Goal: Task Accomplishment & Management: Manage account settings

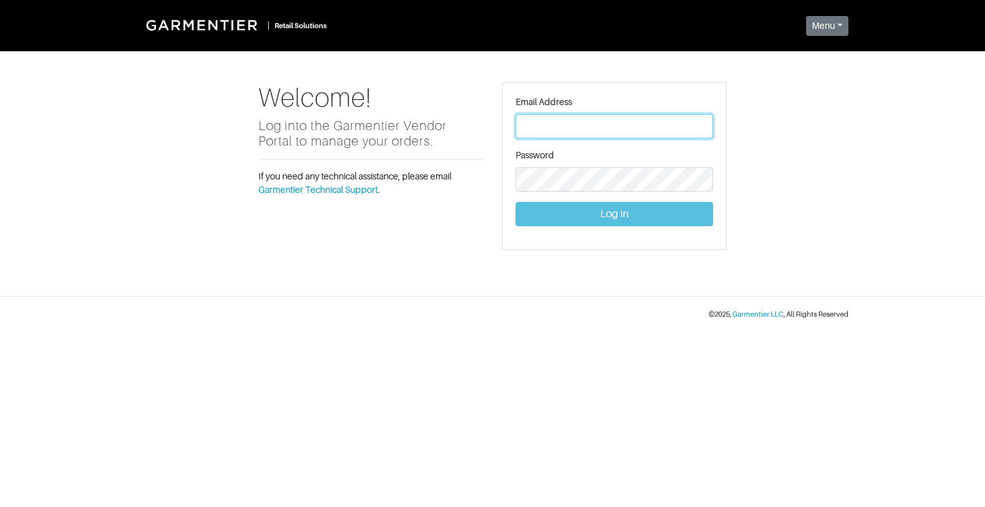
click at [648, 117] on input "text" at bounding box center [615, 126] width 198 height 24
type input "[EMAIL_ADDRESS][DOMAIN_NAME]"
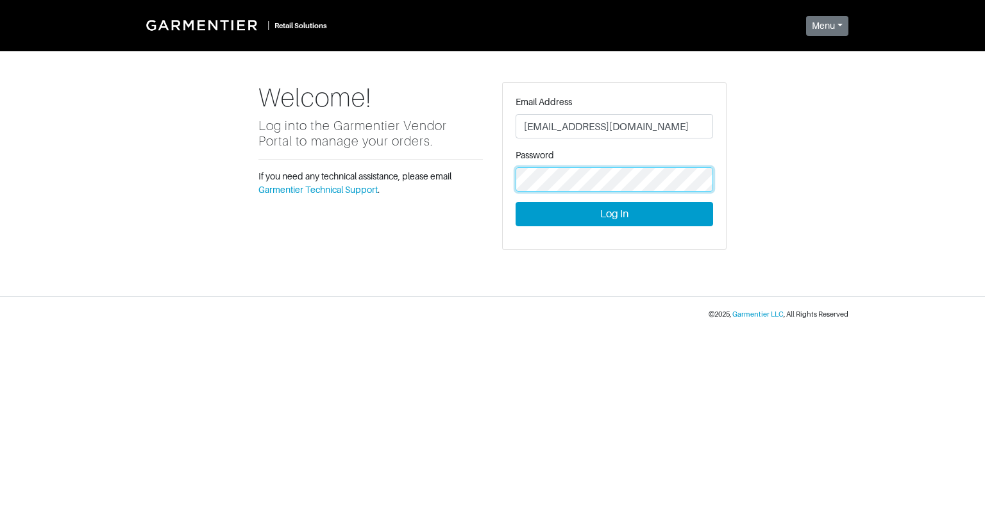
click at [516, 202] on button "Log In" at bounding box center [615, 214] width 198 height 24
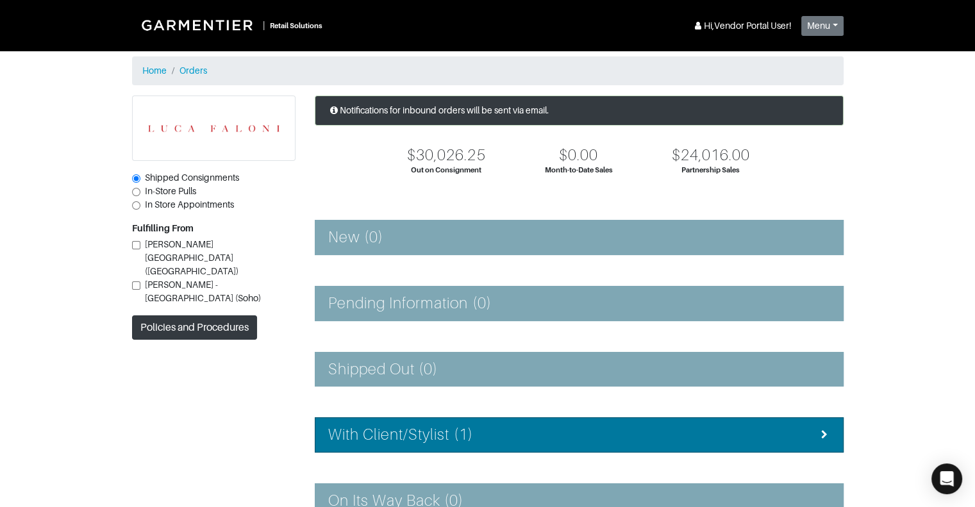
click at [457, 429] on h4 "With Client/Stylist (1)" at bounding box center [400, 435] width 145 height 19
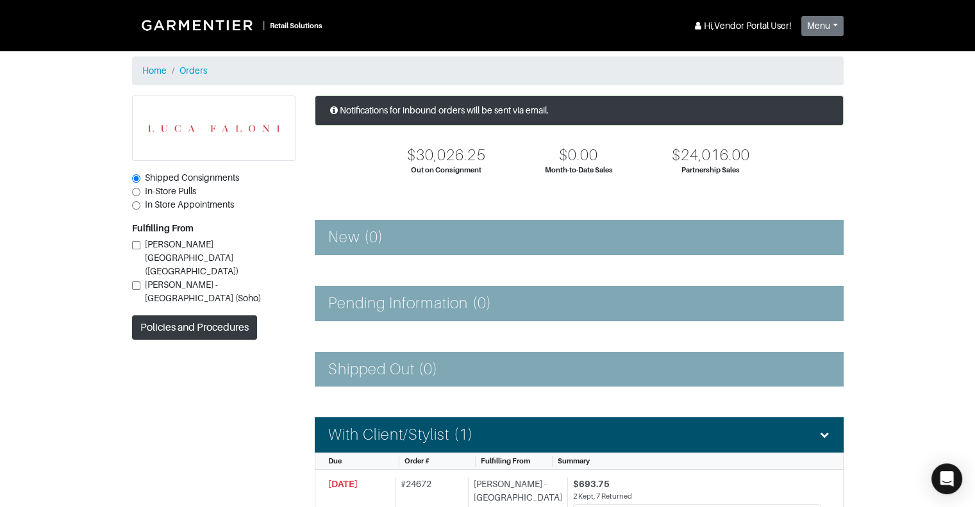
click at [135, 282] on input "Luca Faloni - NYC (Soho)" at bounding box center [136, 286] width 8 height 8
checkbox input "true"
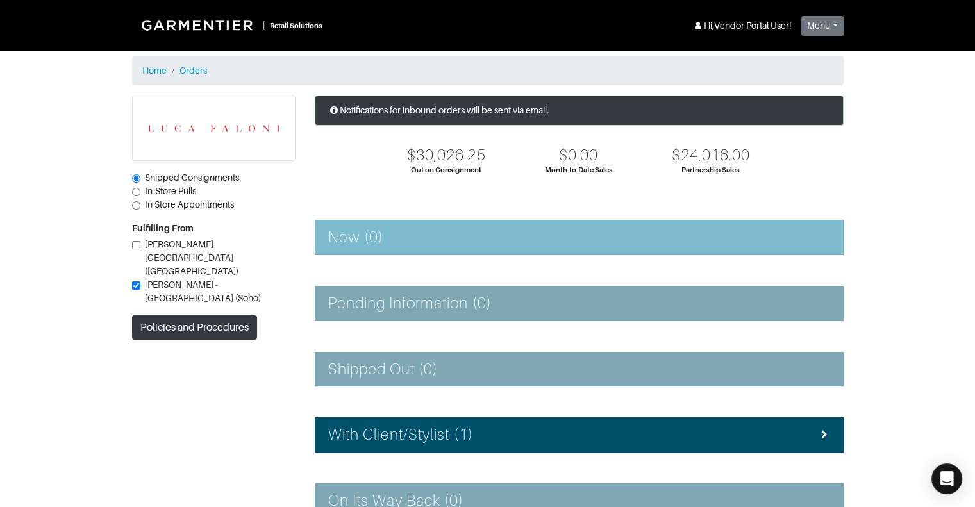
click at [400, 226] on li "New (0)" at bounding box center [579, 237] width 529 height 35
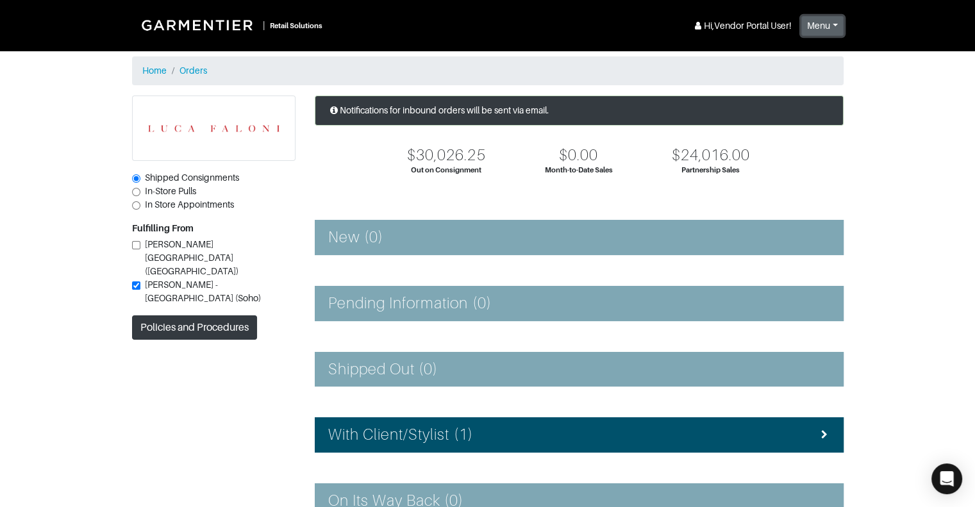
click at [826, 26] on button "Menu" at bounding box center [823, 26] width 42 height 20
click at [623, 38] on div "| Retail Solutions Hi, Vendor Portal User ! Menu Home Logout" at bounding box center [488, 25] width 712 height 31
click at [154, 71] on link "Home" at bounding box center [154, 70] width 24 height 10
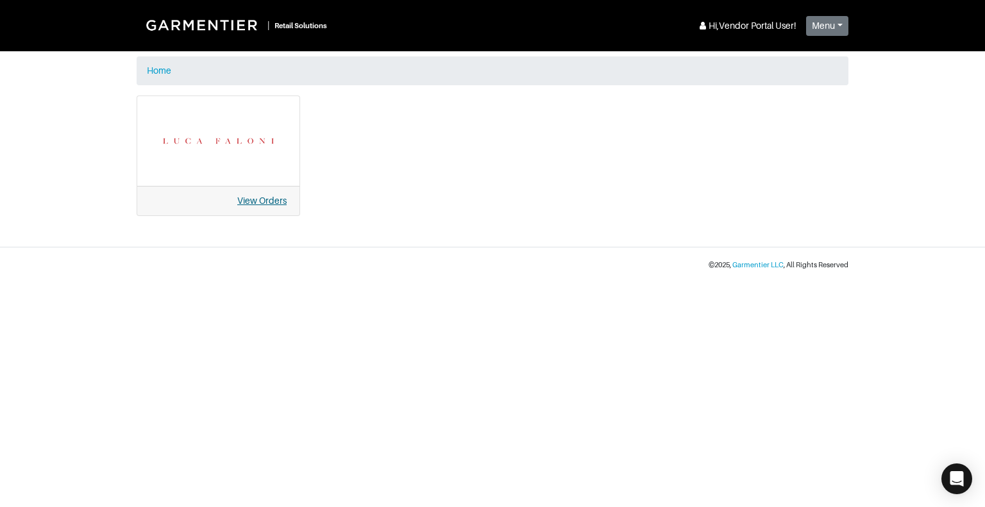
click at [264, 202] on link "View Orders" at bounding box center [261, 201] width 49 height 10
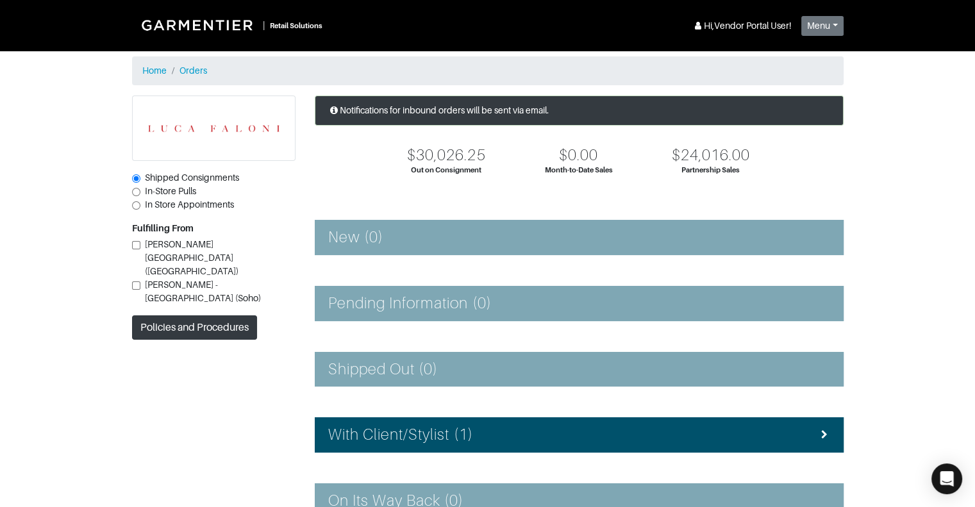
click at [133, 192] on input "In-Store Pulls" at bounding box center [136, 192] width 8 height 8
radio input "true"
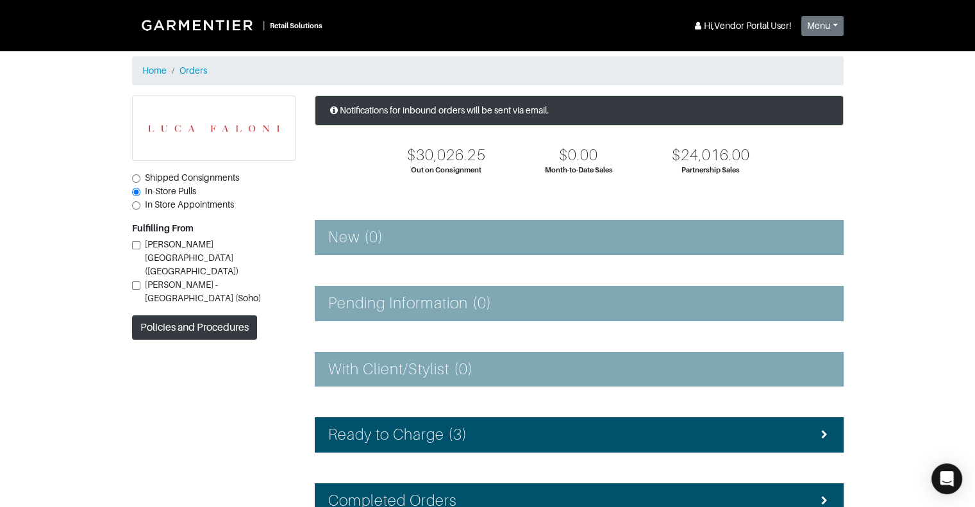
click at [137, 178] on input "Shipped Consignments" at bounding box center [136, 178] width 8 height 8
radio input "true"
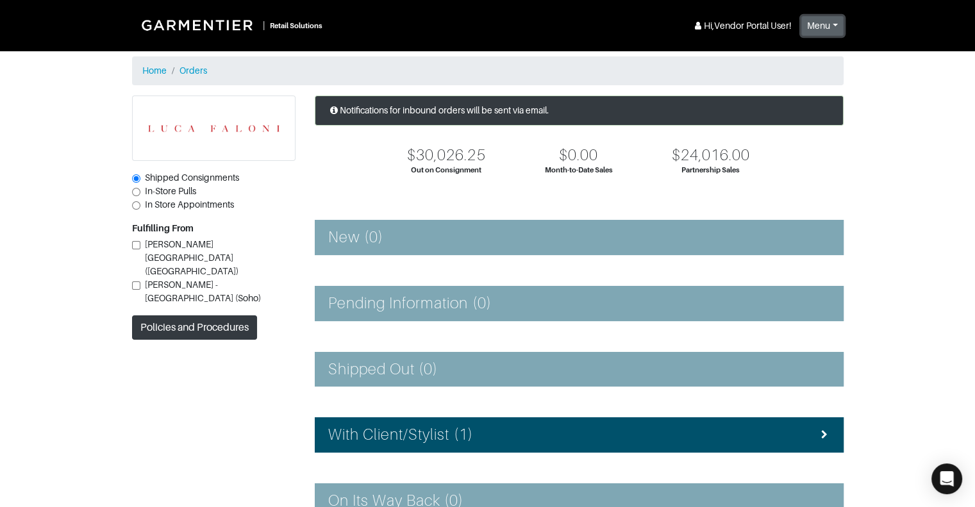
click at [826, 30] on button "Menu" at bounding box center [823, 26] width 42 height 20
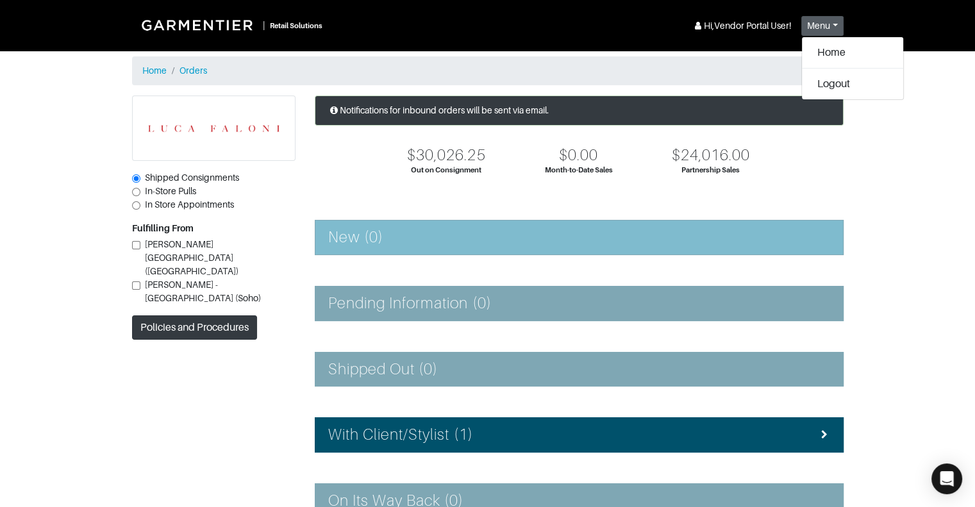
click at [377, 244] on h4 "New (0)" at bounding box center [355, 237] width 55 height 19
click at [421, 244] on div "New (0)" at bounding box center [579, 237] width 502 height 19
click at [364, 240] on h4 "New (0)" at bounding box center [355, 237] width 55 height 19
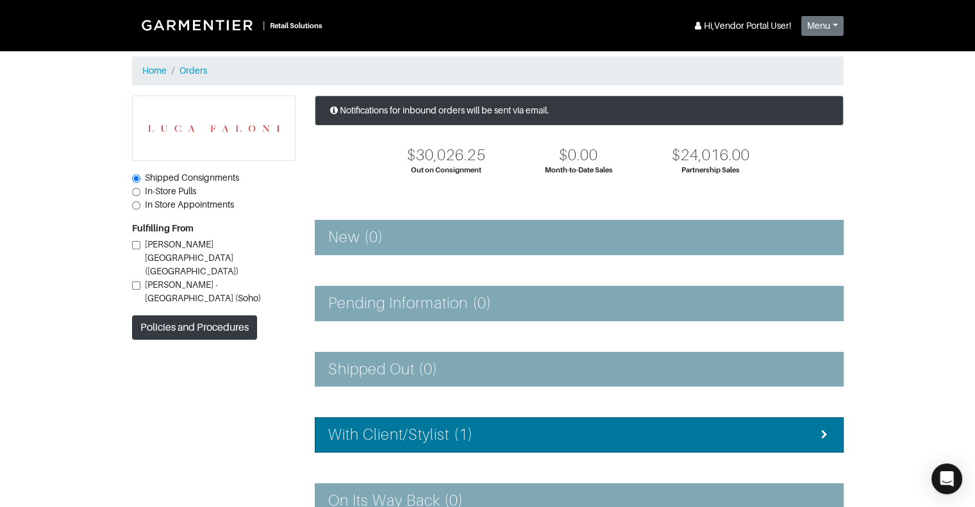
click at [459, 438] on h4 "With Client/Stylist (1)" at bounding box center [400, 435] width 145 height 19
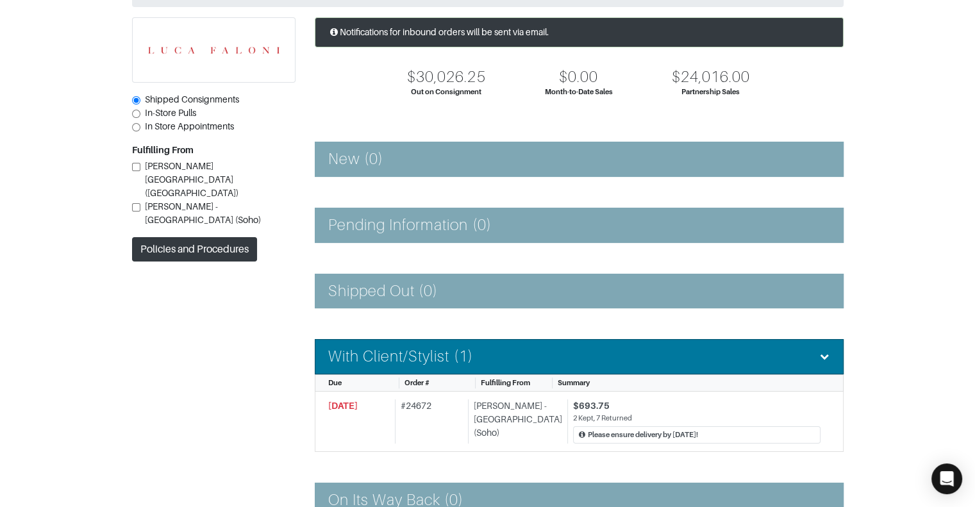
scroll to position [82, 0]
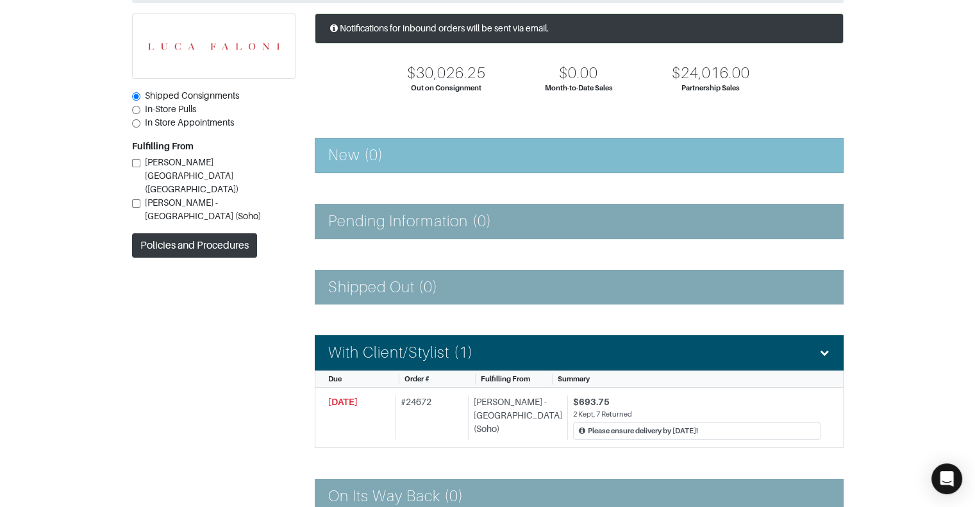
click at [364, 156] on h4 "New (0)" at bounding box center [355, 155] width 55 height 19
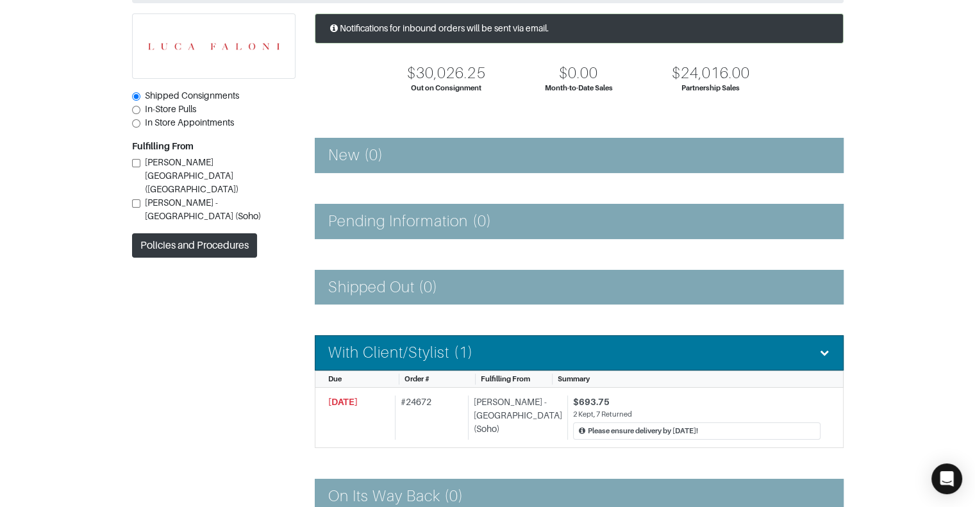
click at [829, 346] on div at bounding box center [825, 352] width 12 height 13
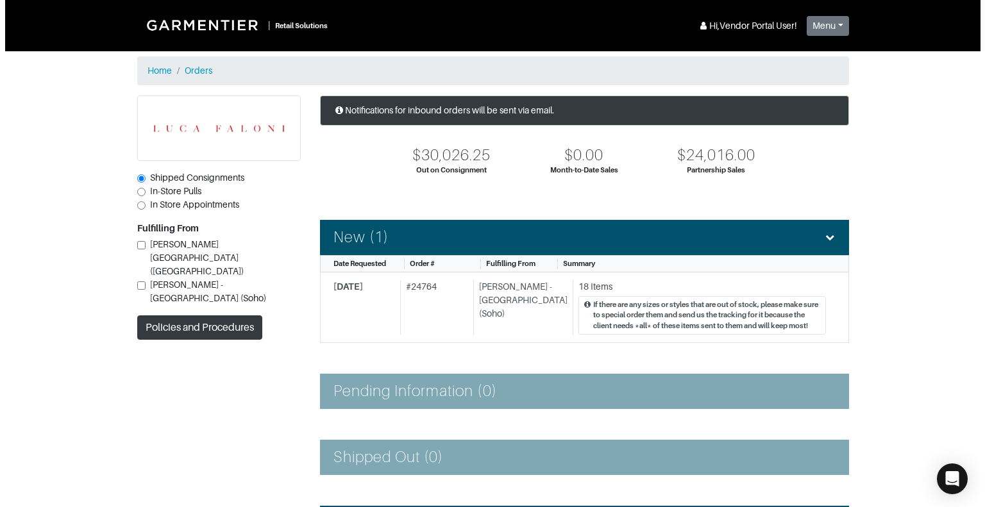
scroll to position [82, 0]
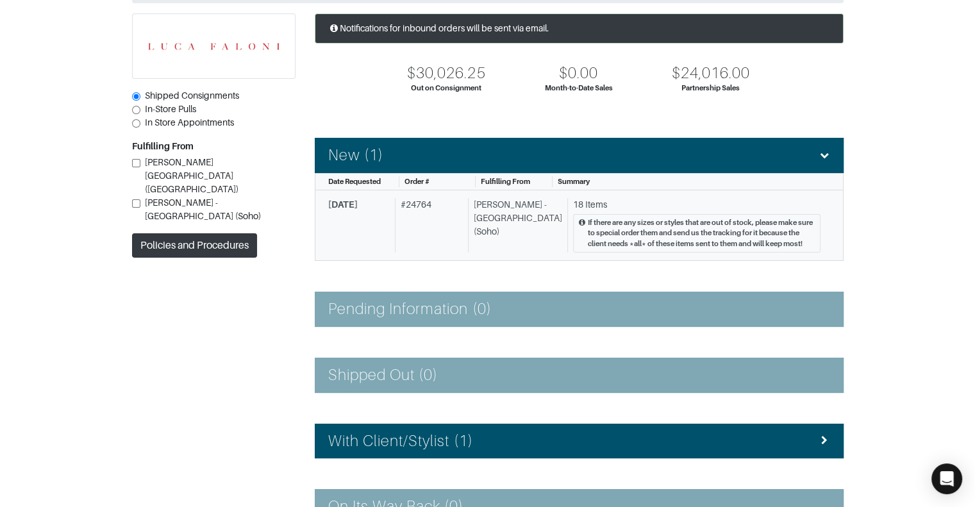
click at [428, 200] on div "# 24764" at bounding box center [429, 225] width 68 height 55
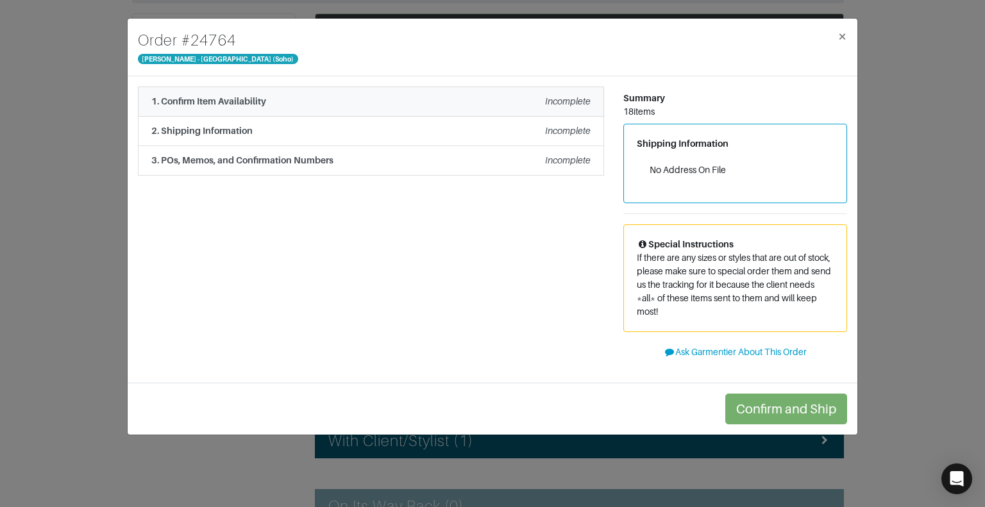
click at [463, 101] on div "1. Confirm Item Availability Incomplete" at bounding box center [370, 101] width 439 height 13
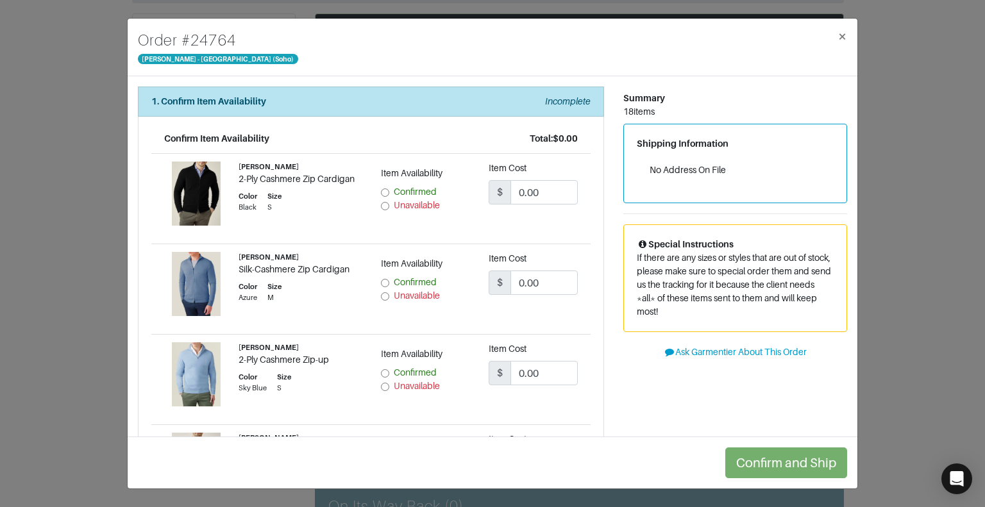
click at [381, 205] on input "Unavailable" at bounding box center [385, 206] width 8 height 8
radio input "true"
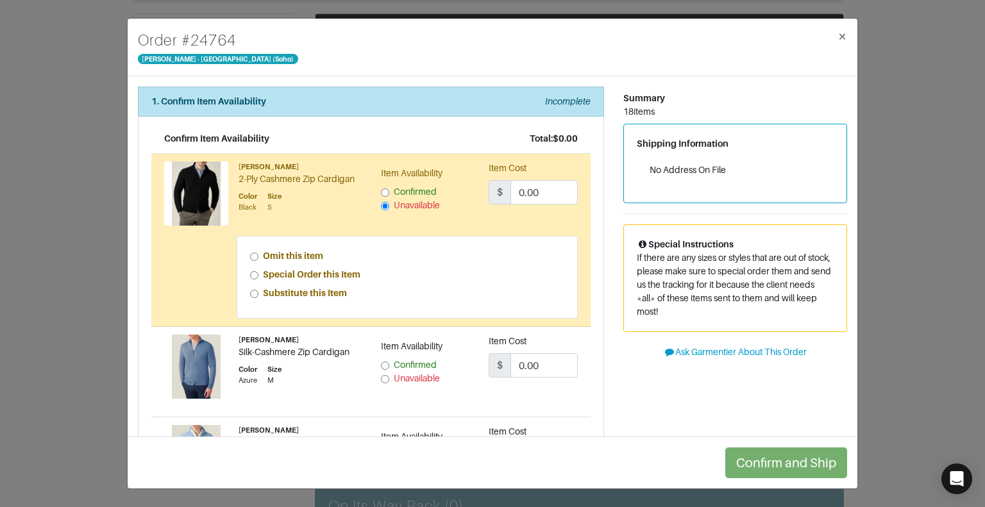
click at [250, 276] on input "Special Order this Item" at bounding box center [254, 275] width 8 height 8
radio input "true"
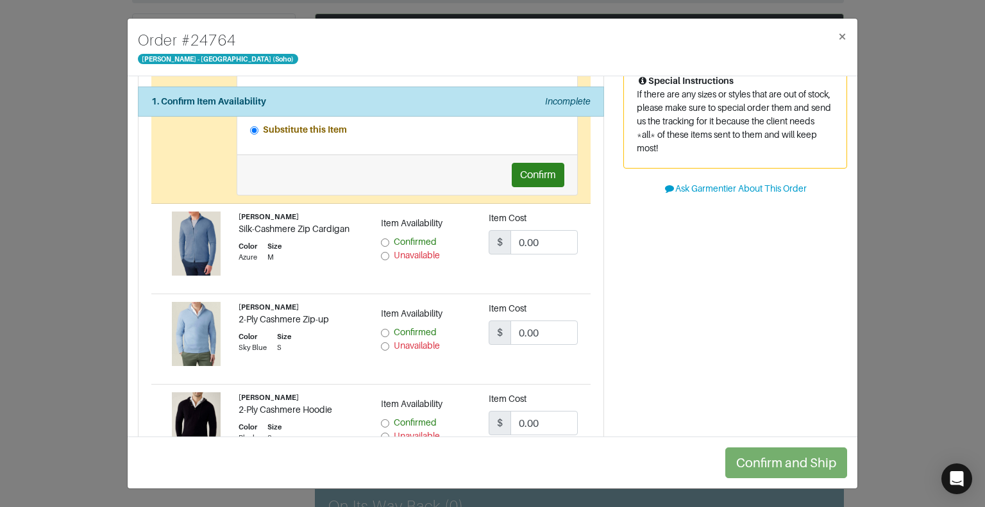
scroll to position [164, 0]
click at [382, 344] on input "Unavailable" at bounding box center [385, 346] width 8 height 8
radio input "true"
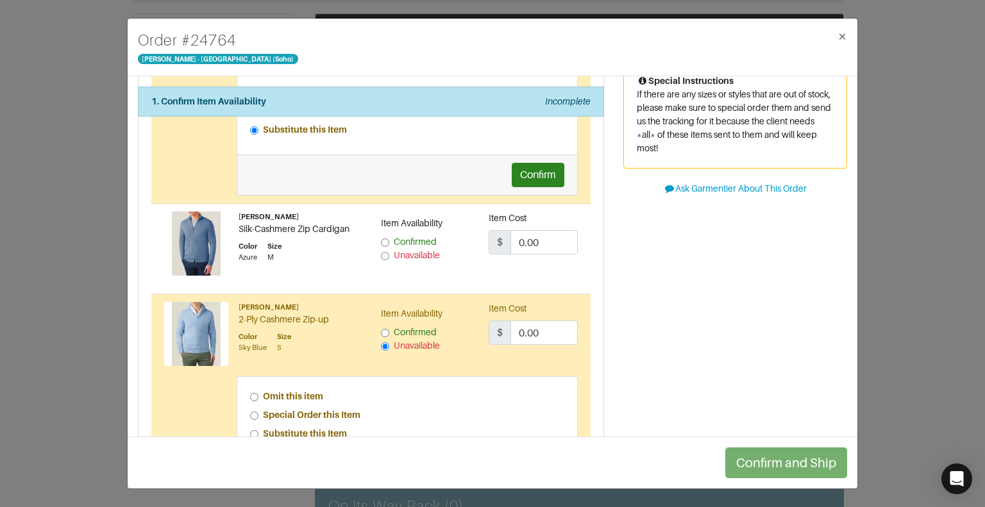
click at [253, 413] on input "Special Order this Item" at bounding box center [254, 416] width 8 height 8
radio input "true"
click at [381, 240] on input "Confirmed" at bounding box center [385, 243] width 8 height 8
radio input "true"
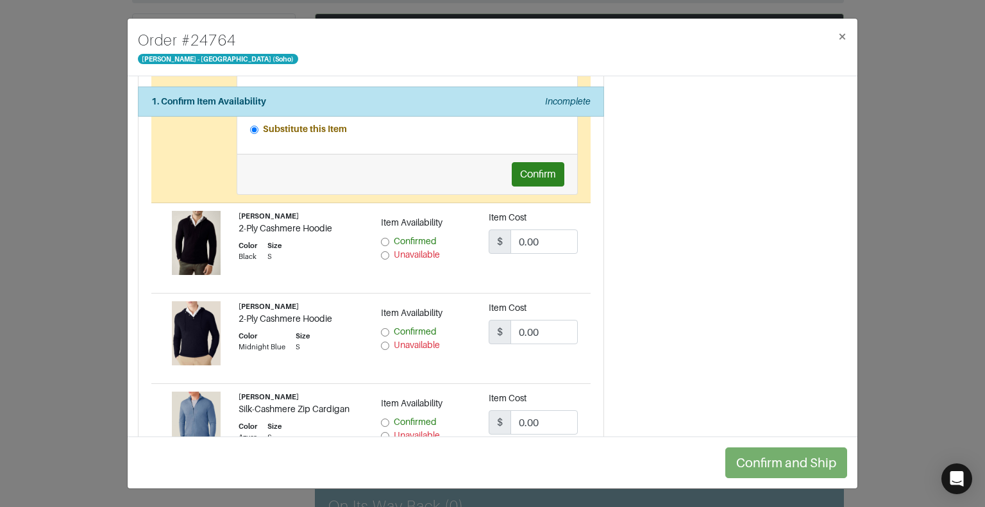
scroll to position [469, 0]
click at [381, 253] on input "Unavailable" at bounding box center [385, 254] width 8 height 8
radio input "true"
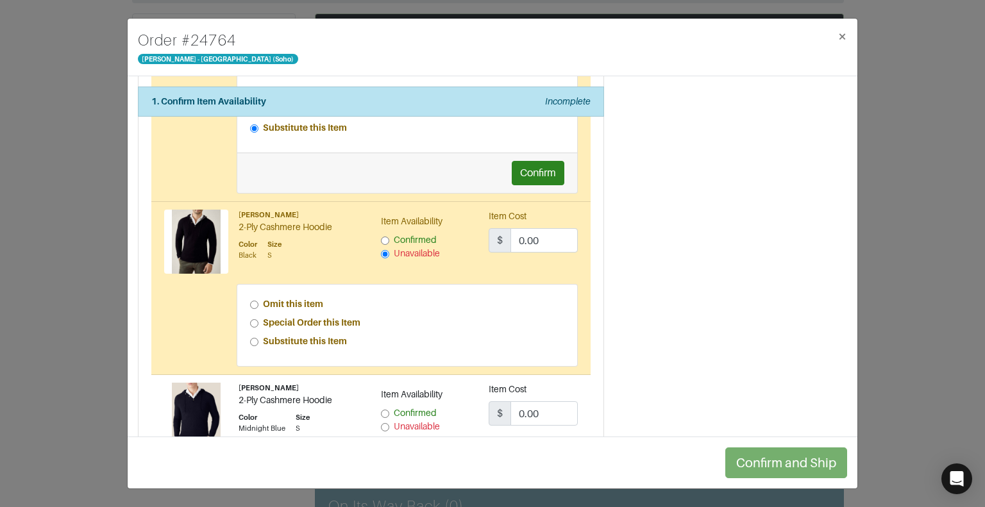
click at [251, 319] on input "Special Order this Item" at bounding box center [254, 323] width 8 height 8
radio input "true"
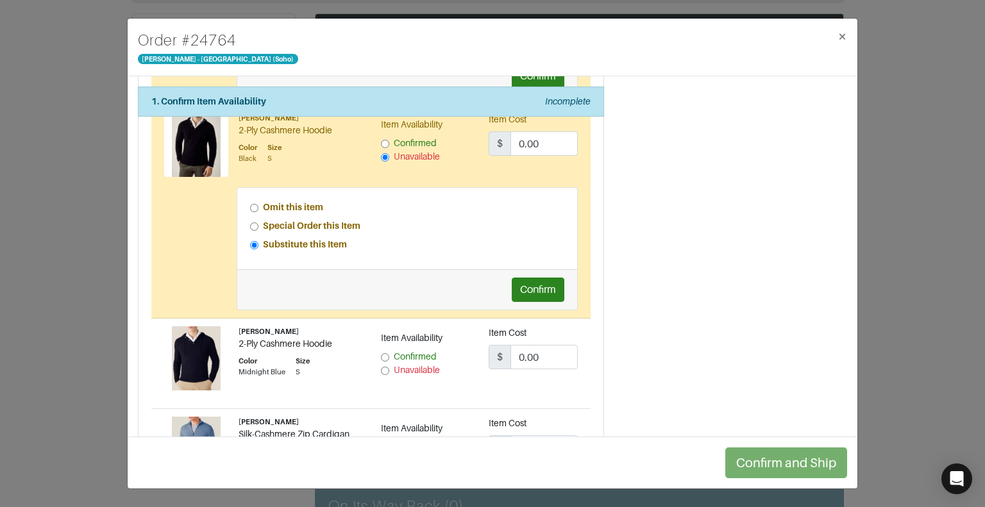
scroll to position [573, 0]
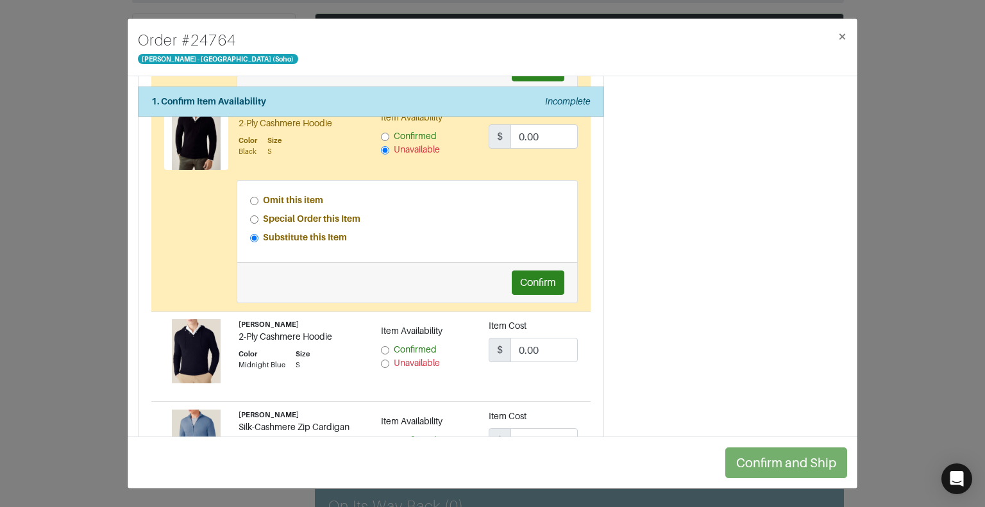
click at [381, 360] on input "Unavailable" at bounding box center [385, 364] width 8 height 8
radio input "true"
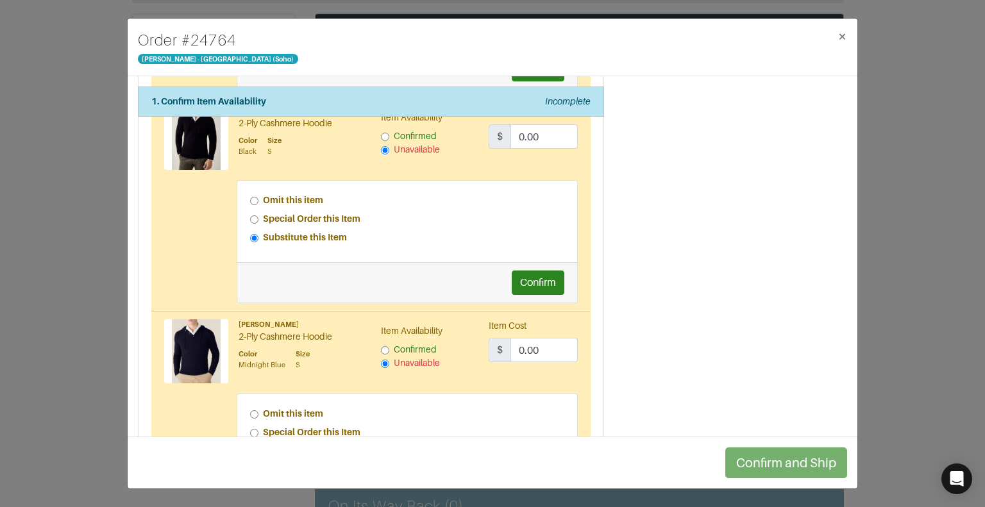
scroll to position [635, 0]
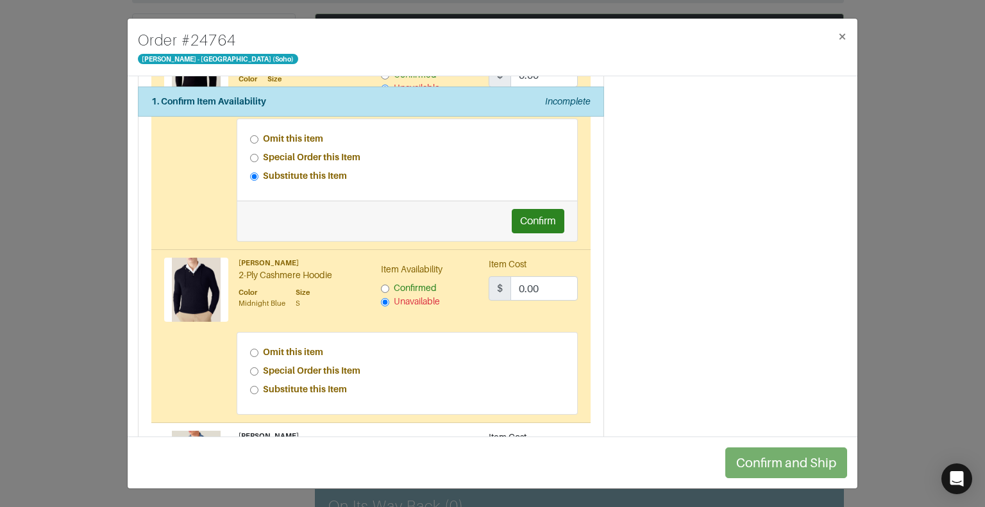
click at [251, 369] on input "Special Order this Item" at bounding box center [254, 371] width 8 height 8
radio input "true"
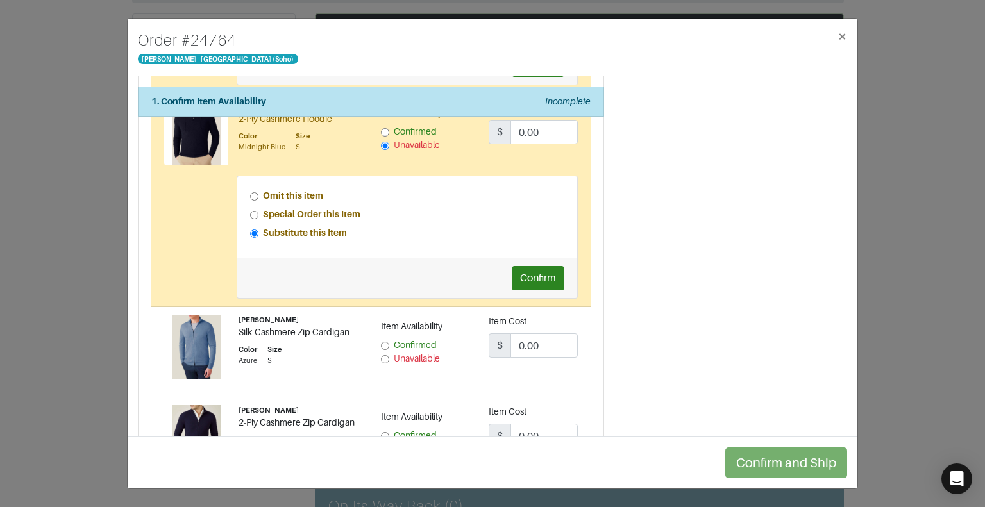
scroll to position [794, 0]
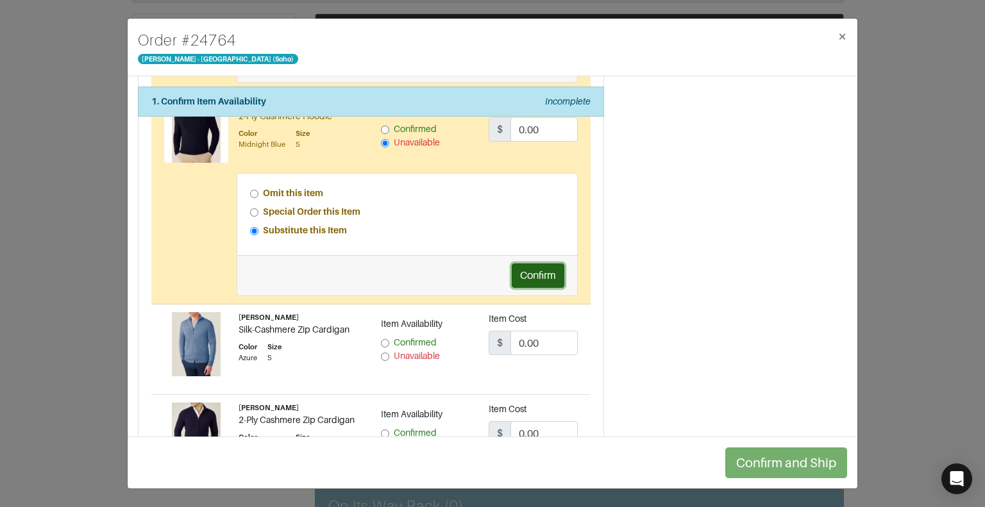
click at [542, 273] on button "Confirm" at bounding box center [538, 276] width 53 height 24
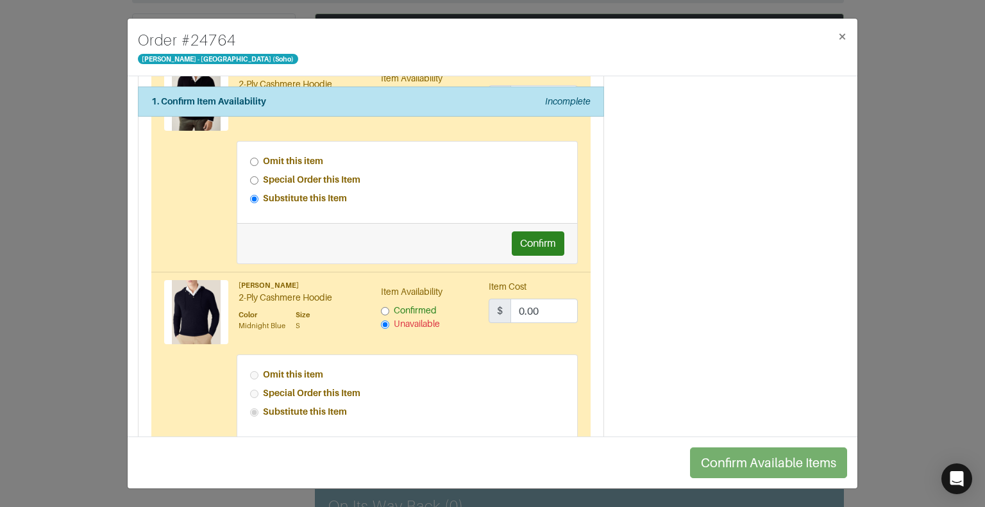
scroll to position [596, 0]
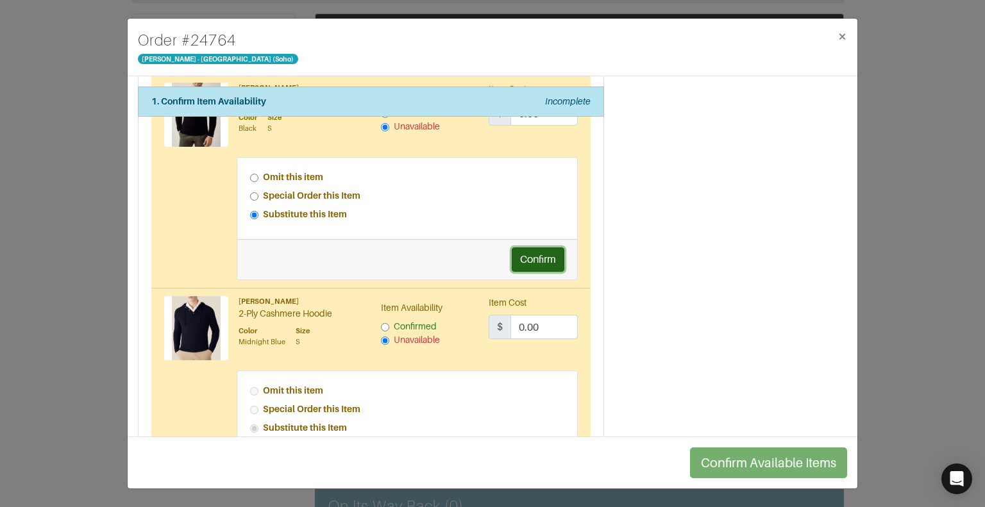
click at [537, 254] on button "Confirm" at bounding box center [538, 260] width 53 height 24
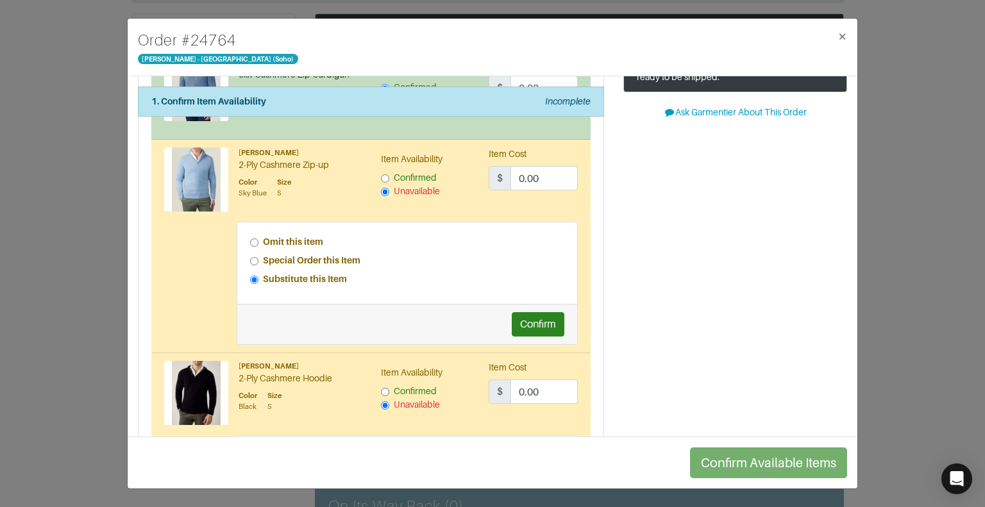
scroll to position [312, 0]
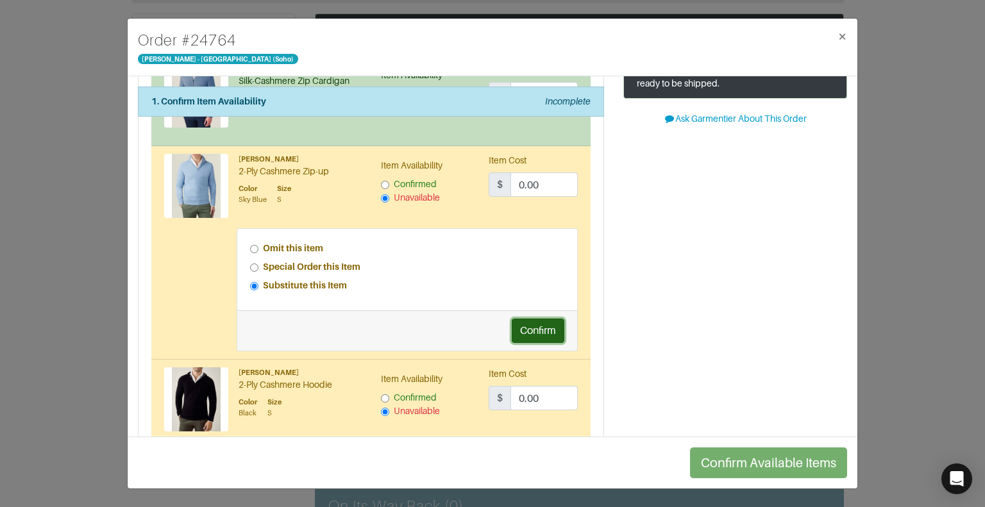
click at [544, 326] on button "Confirm" at bounding box center [538, 331] width 53 height 24
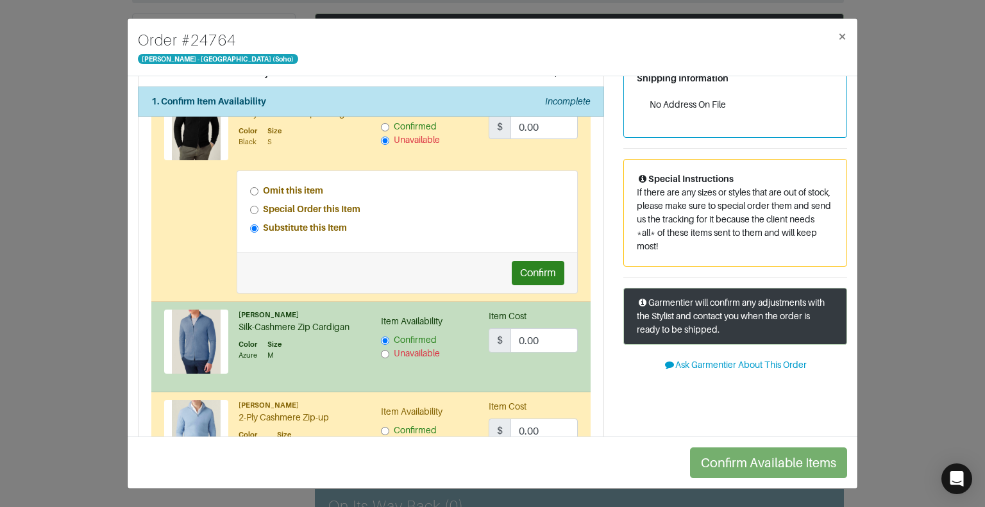
scroll to position [50, 0]
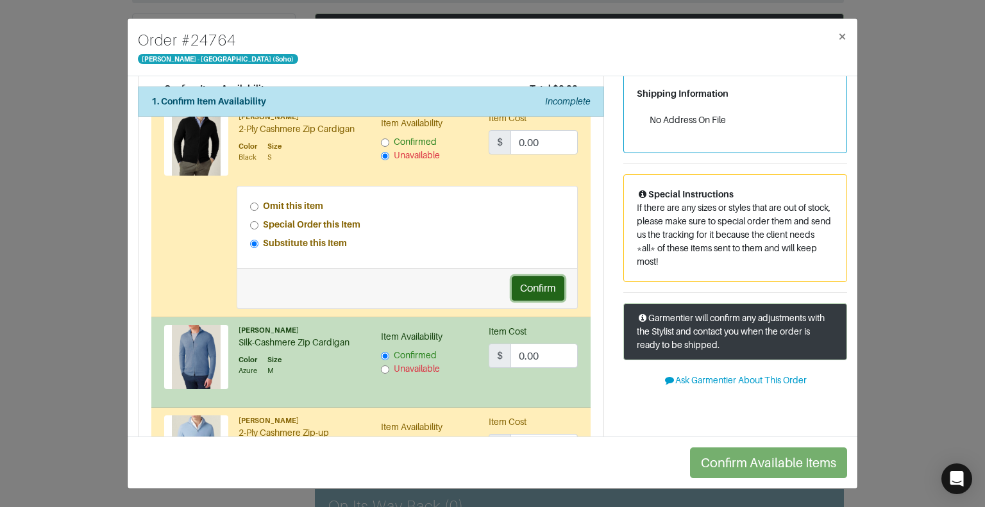
click at [531, 282] on button "Confirm" at bounding box center [538, 288] width 53 height 24
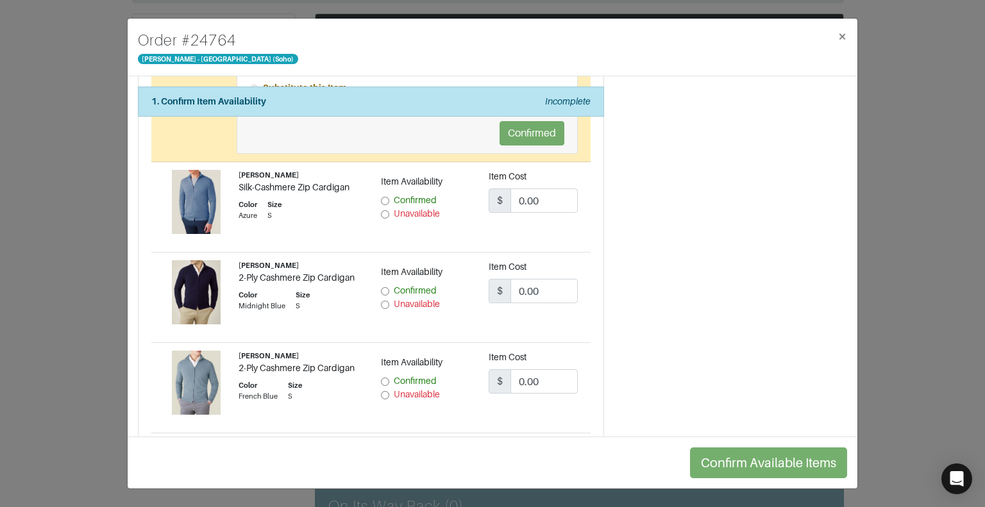
scroll to position [936, 0]
click at [381, 197] on input "Confirmed" at bounding box center [385, 201] width 8 height 8
radio input "true"
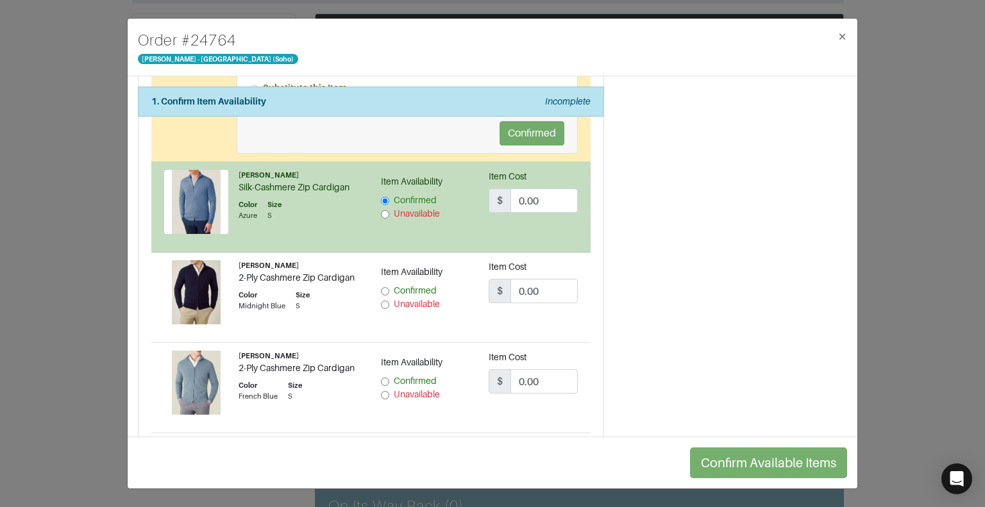
click at [382, 287] on input "Confirmed" at bounding box center [385, 291] width 8 height 8
radio input "true"
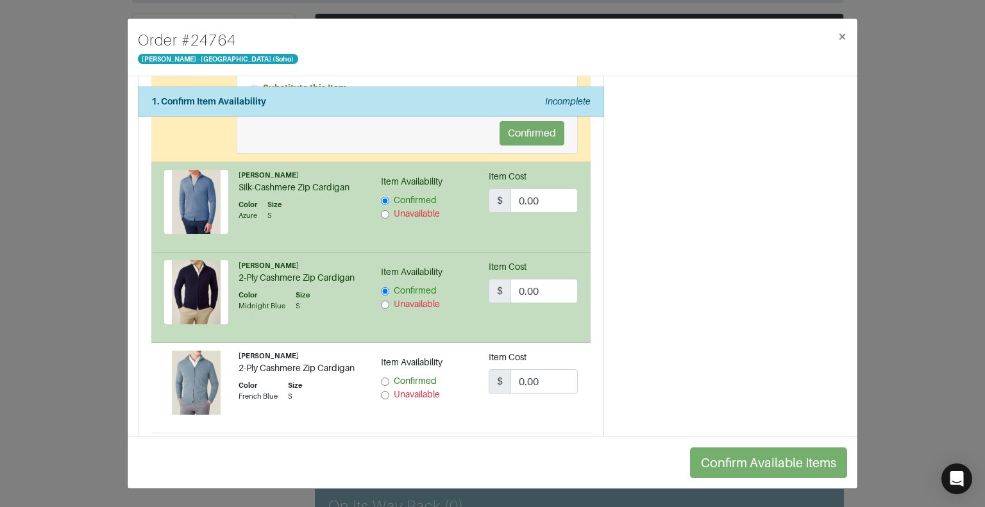
click at [381, 378] on input "Confirmed" at bounding box center [385, 382] width 8 height 8
radio input "true"
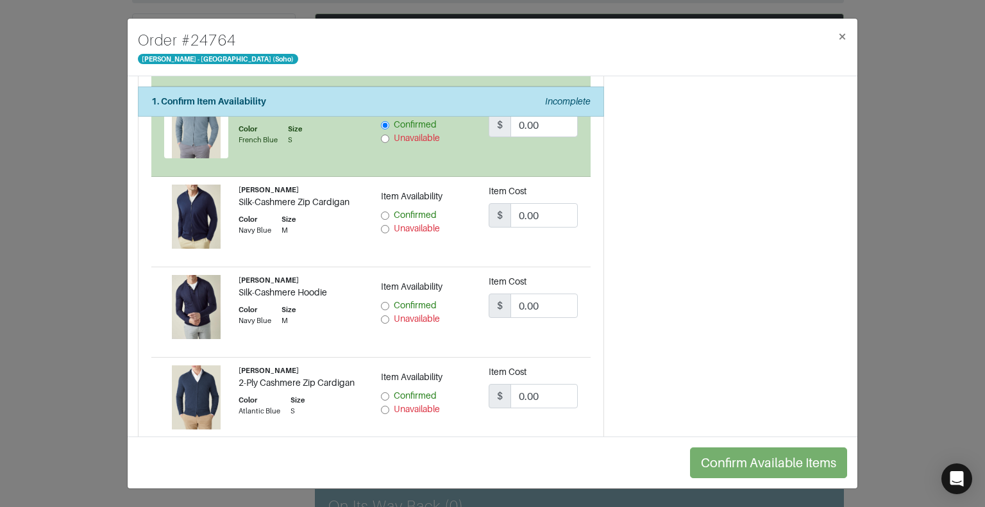
scroll to position [1207, 0]
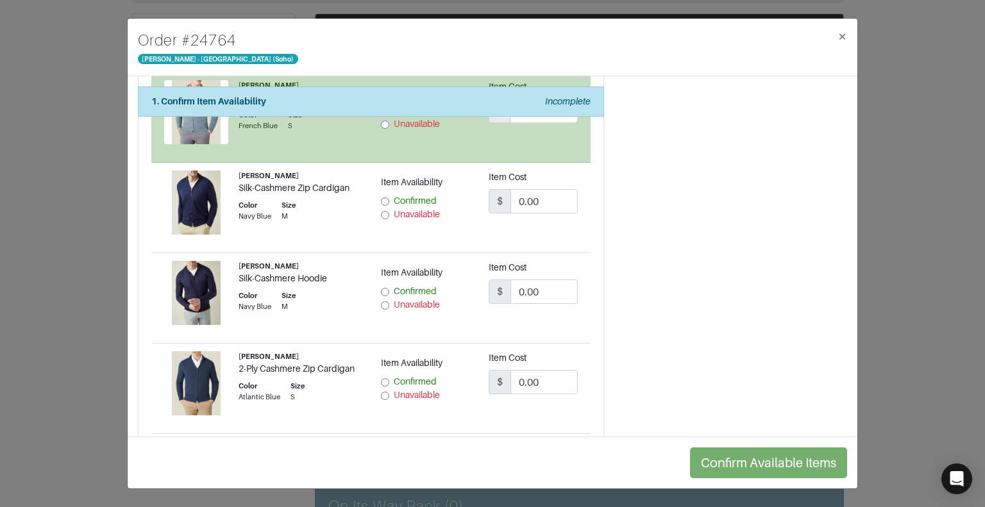
click at [381, 288] on input "Confirmed" at bounding box center [385, 292] width 8 height 8
radio input "true"
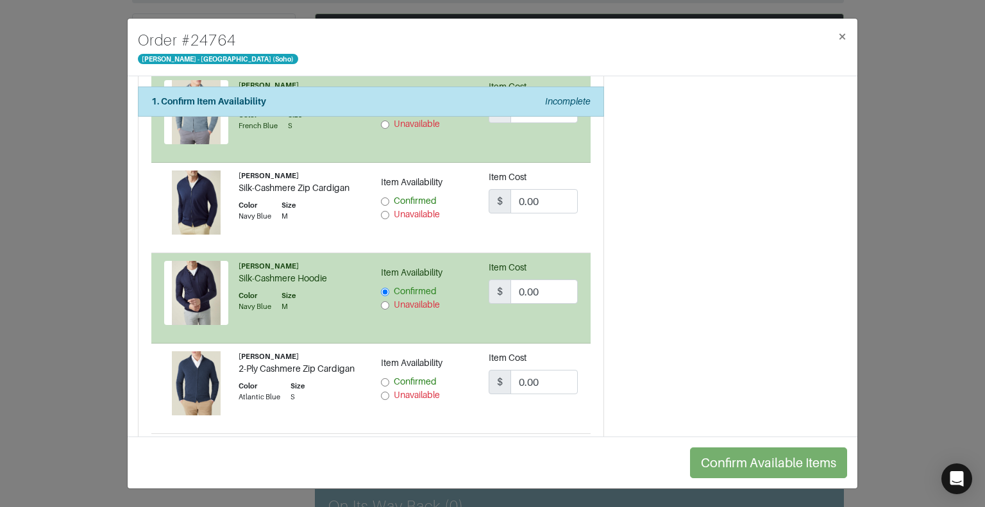
click at [382, 211] on input "Unavailable" at bounding box center [385, 215] width 8 height 8
radio input "true"
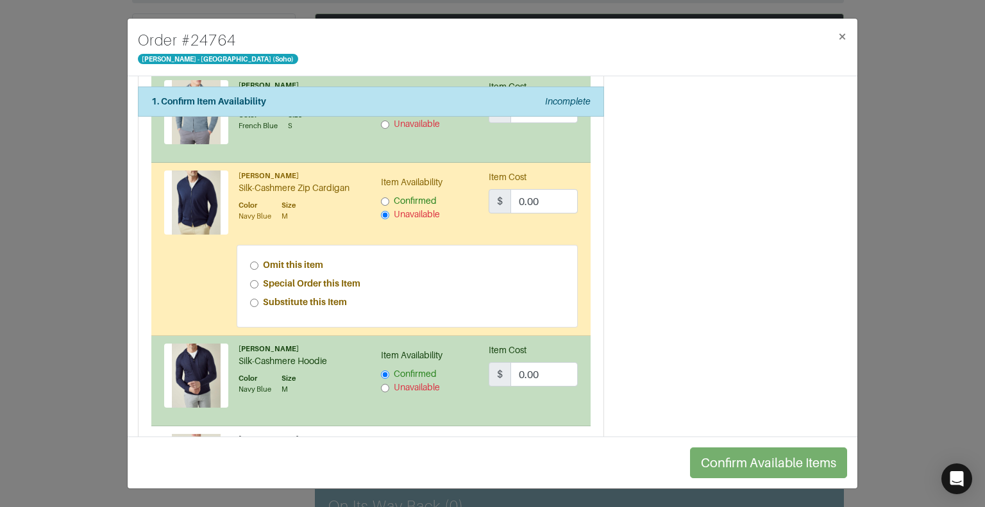
click at [251, 280] on input "Special Order this Item" at bounding box center [254, 284] width 8 height 8
radio input "true"
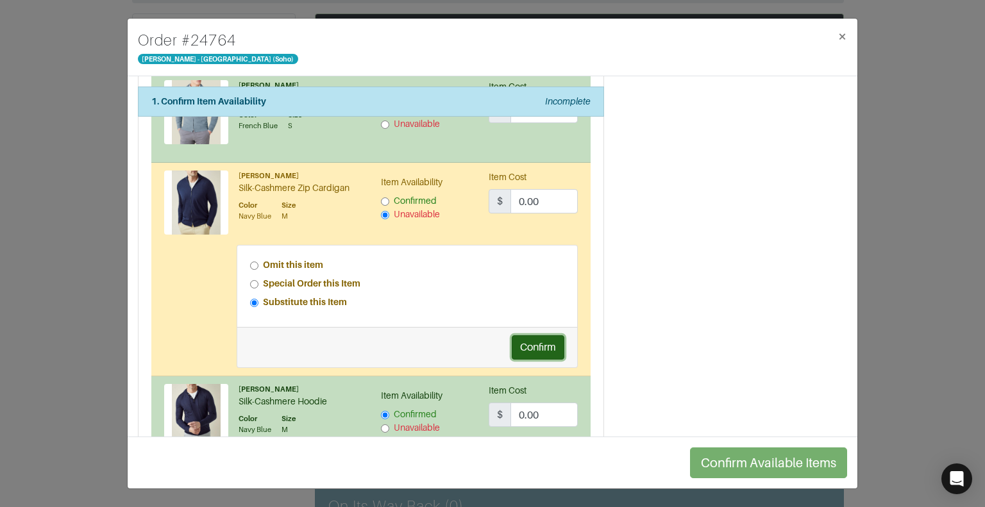
click at [546, 342] on button "Confirm" at bounding box center [538, 347] width 53 height 24
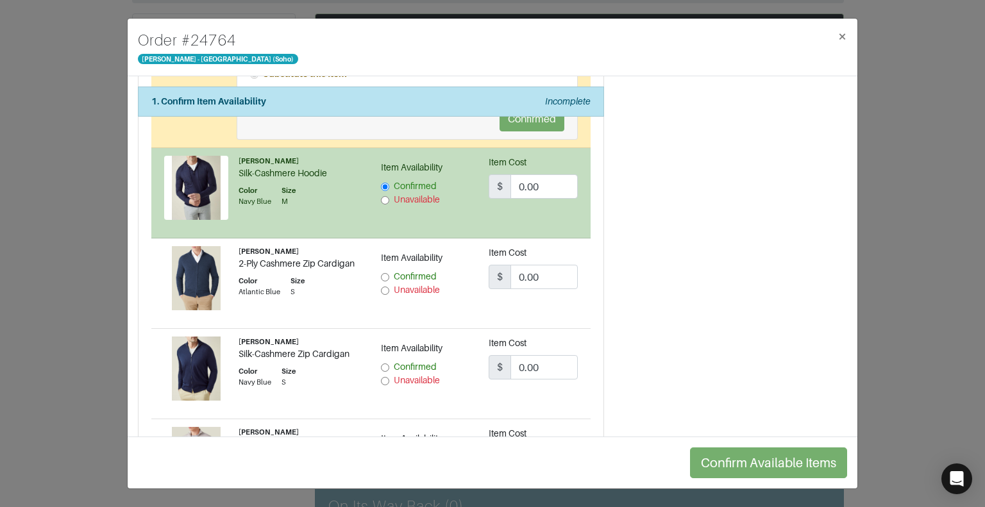
scroll to position [1444, 0]
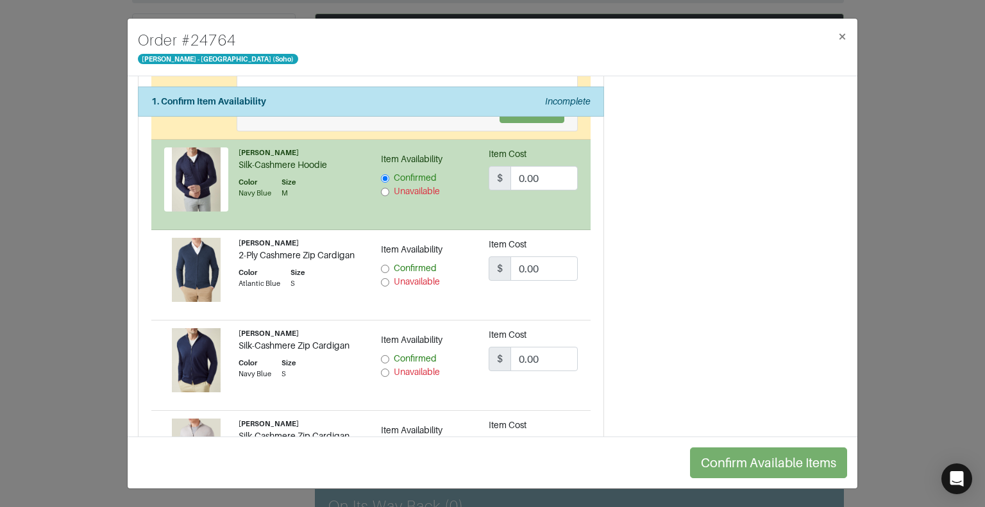
click at [381, 265] on input "Confirmed" at bounding box center [385, 269] width 8 height 8
radio input "true"
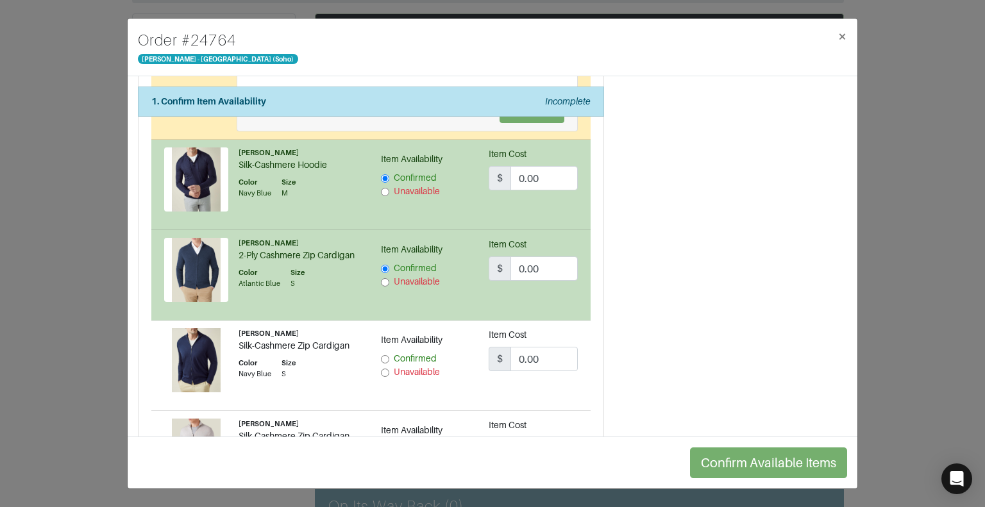
click at [381, 355] on input "Confirmed" at bounding box center [385, 359] width 8 height 8
radio input "true"
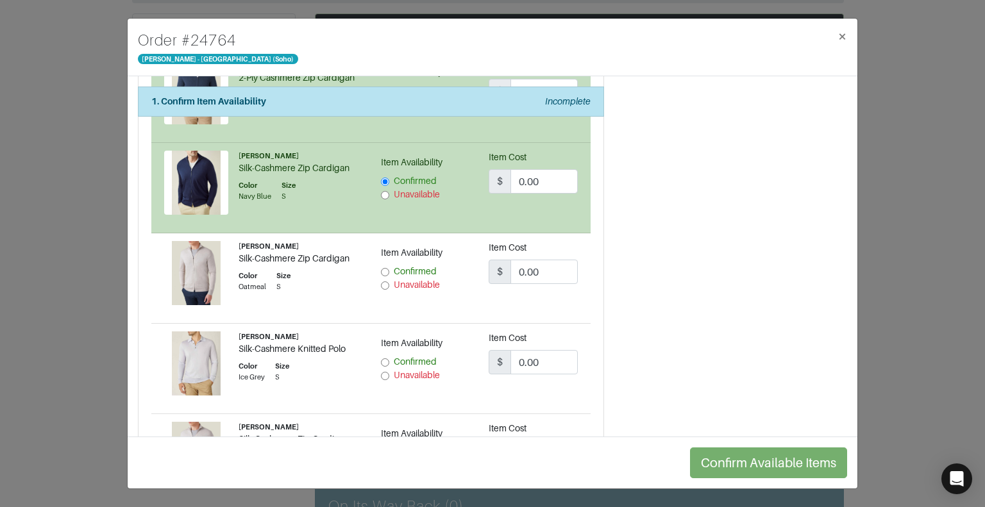
scroll to position [1621, 0]
